Goal: Task Accomplishment & Management: Use online tool/utility

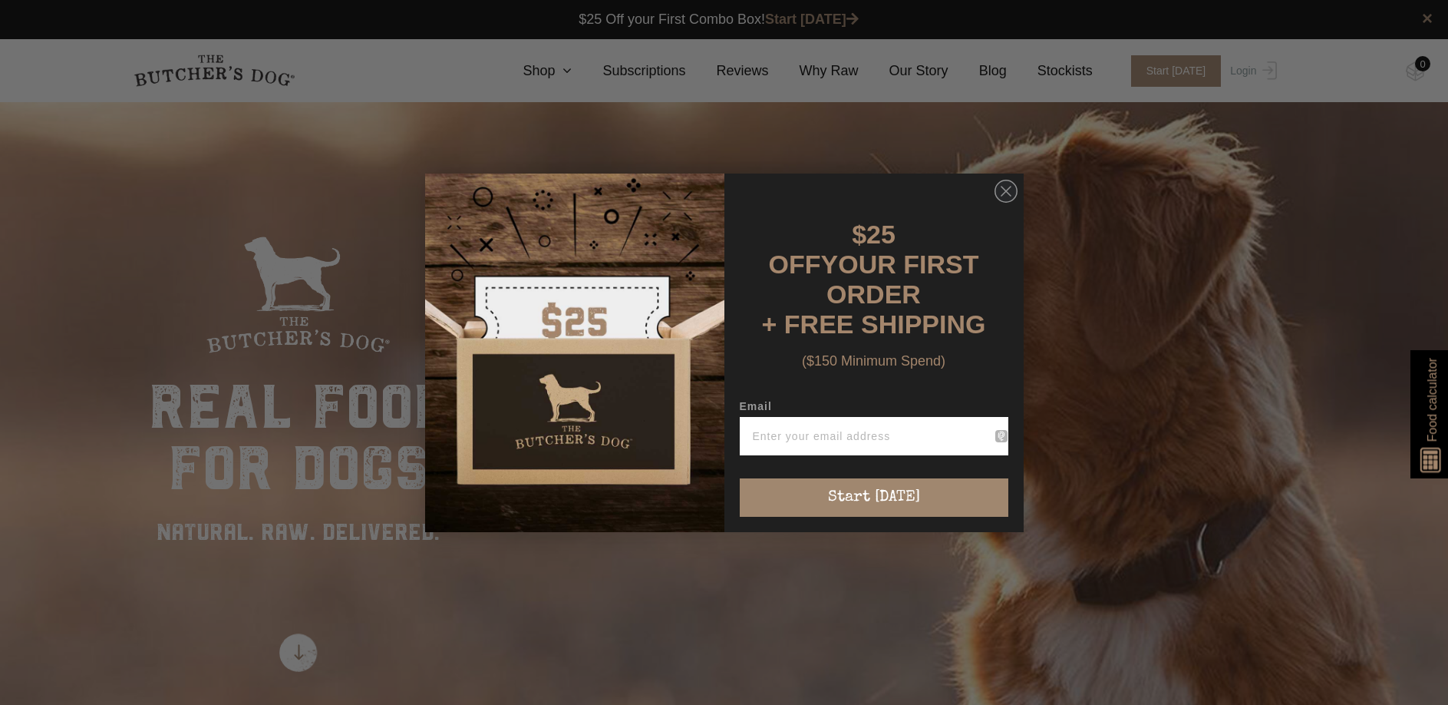
click at [622, 136] on div "Close dialog $25 OFF YOUR FIRST ORDER + FREE SHIPPING ($150 Minimum Spend) Emai…" at bounding box center [724, 352] width 1448 height 705
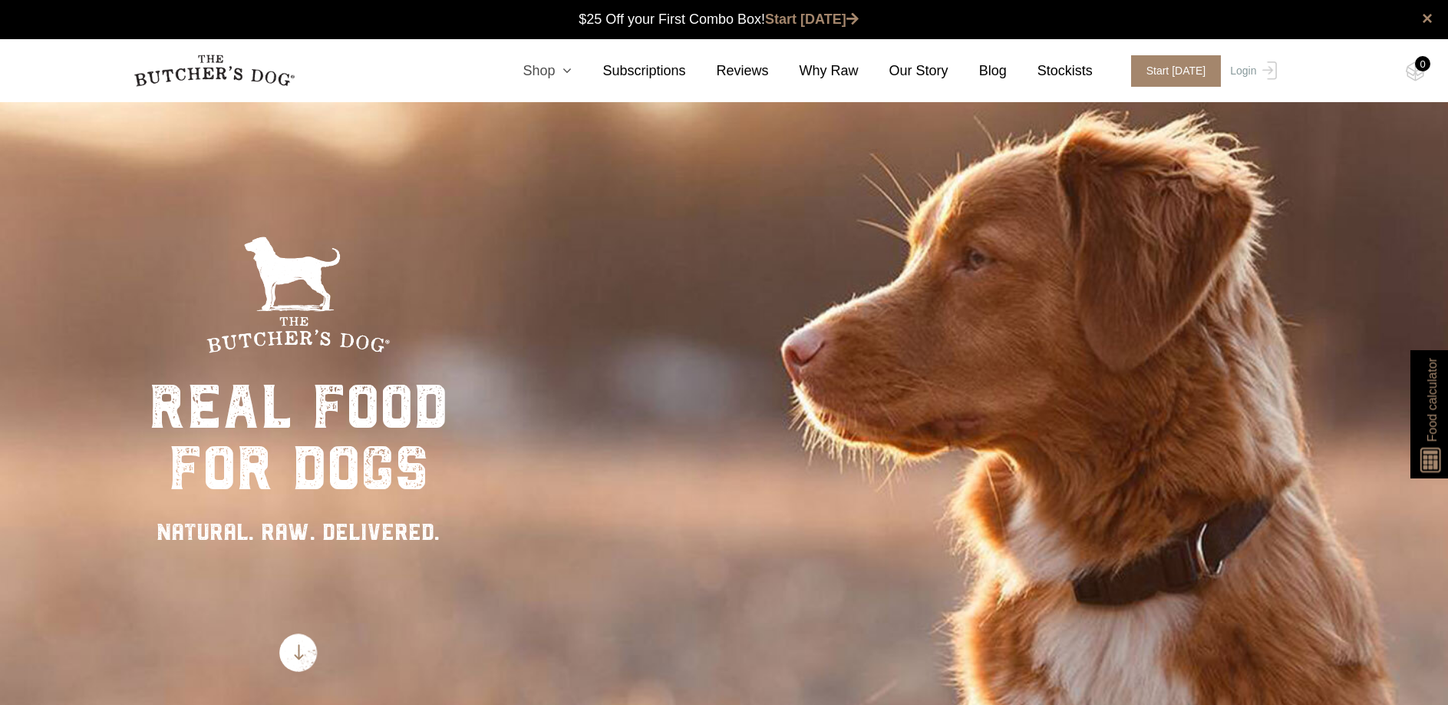
click at [572, 68] on icon at bounding box center [563, 71] width 17 height 14
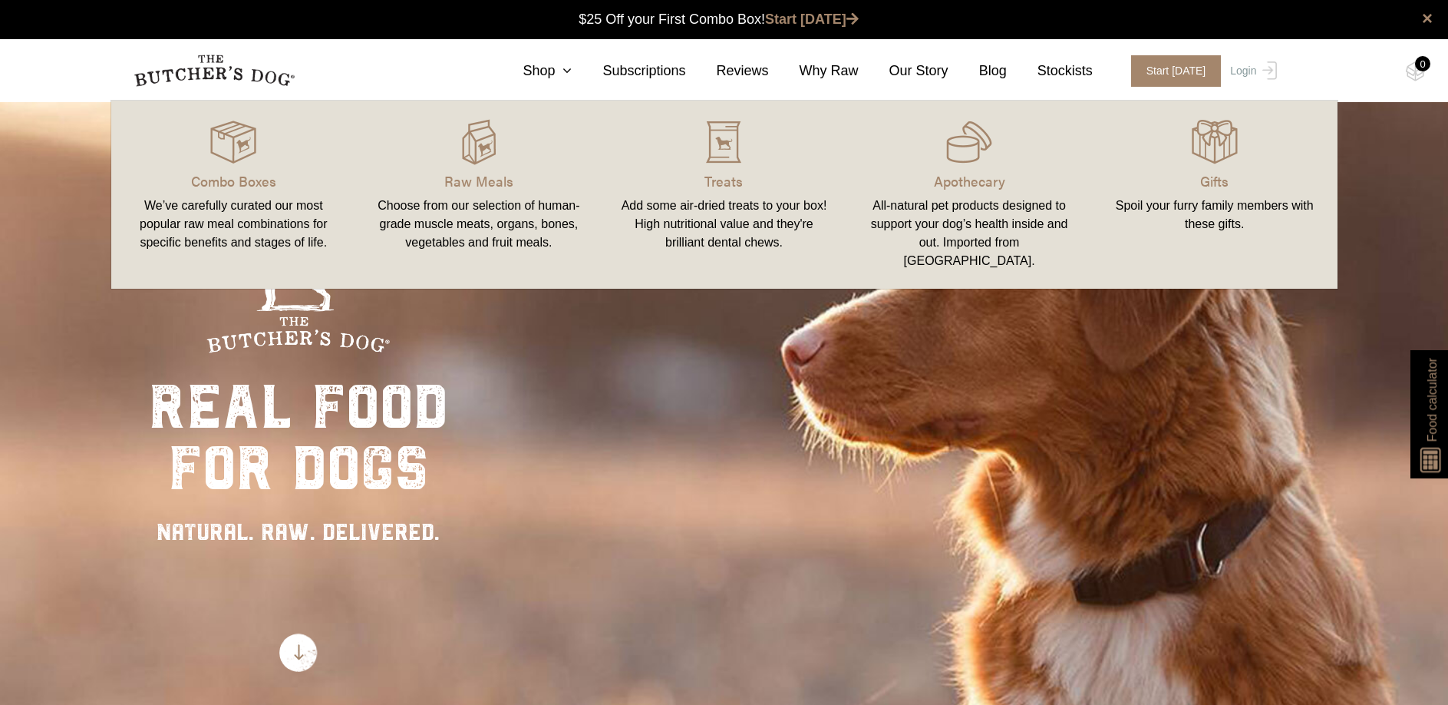
click at [979, 205] on div "All-natural pet products designed to support your dog’s health inside and out. …" at bounding box center [969, 233] width 209 height 74
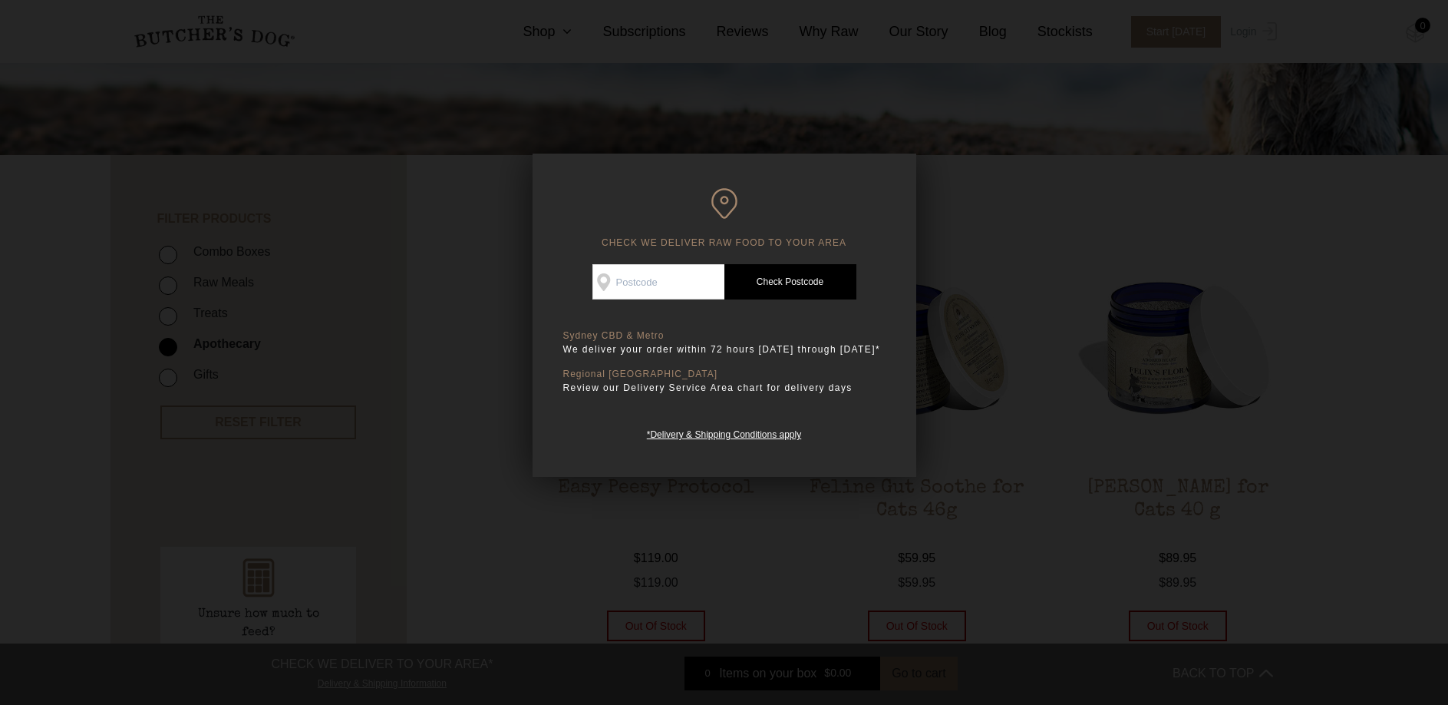
click at [644, 288] on input "Check Availability At" at bounding box center [659, 281] width 132 height 35
type input "2219"
click at [764, 284] on link "Check Postcode" at bounding box center [791, 281] width 132 height 35
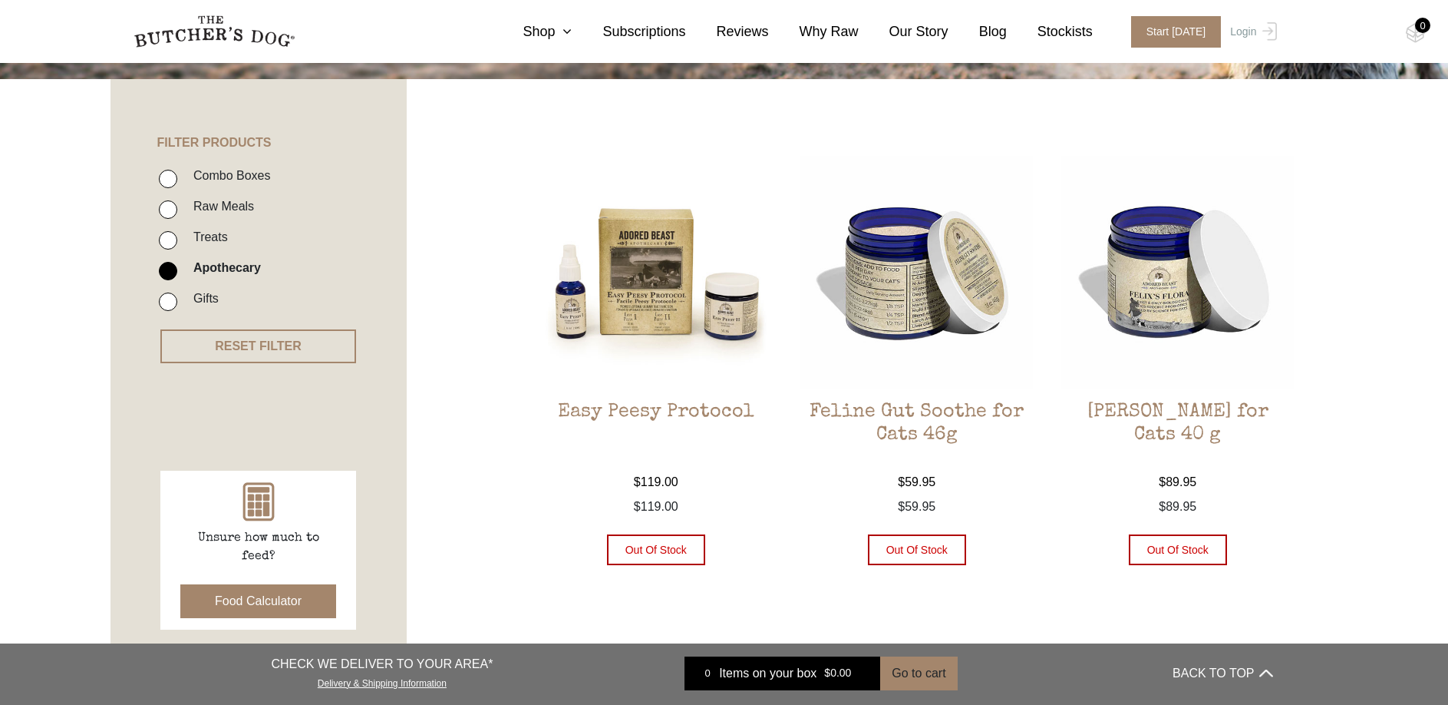
scroll to position [307, 0]
